Goal: Transaction & Acquisition: Purchase product/service

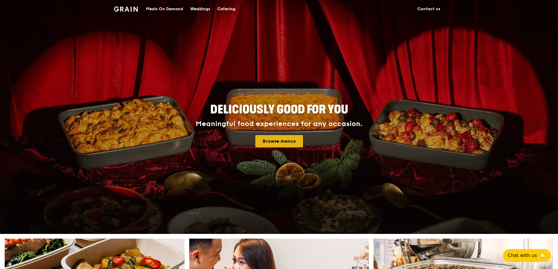
drag, startPoint x: 263, startPoint y: 143, endPoint x: 263, endPoint y: 140, distance: 2.9
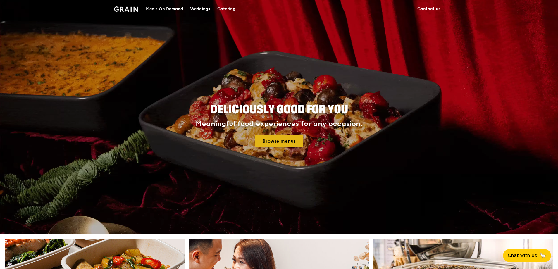
click at [263, 140] on link "Browse menus" at bounding box center [280, 141] width 48 height 12
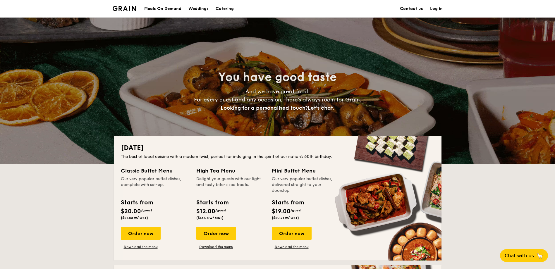
click at [158, 6] on div "Meals On Demand" at bounding box center [162, 9] width 37 height 18
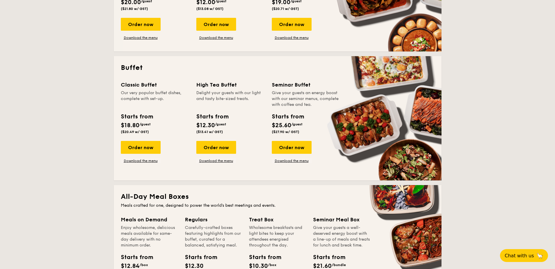
scroll to position [293, 0]
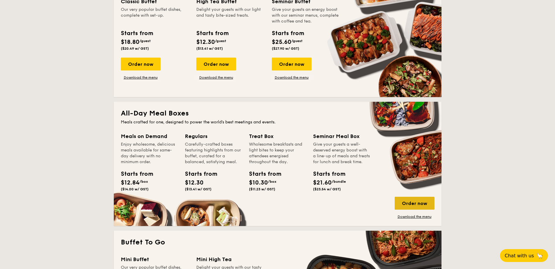
click at [412, 205] on div "Order now" at bounding box center [415, 203] width 40 height 13
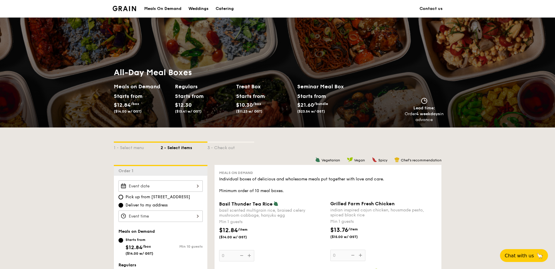
click at [119, 9] on img at bounding box center [125, 8] width 24 height 5
